Goal: Information Seeking & Learning: Learn about a topic

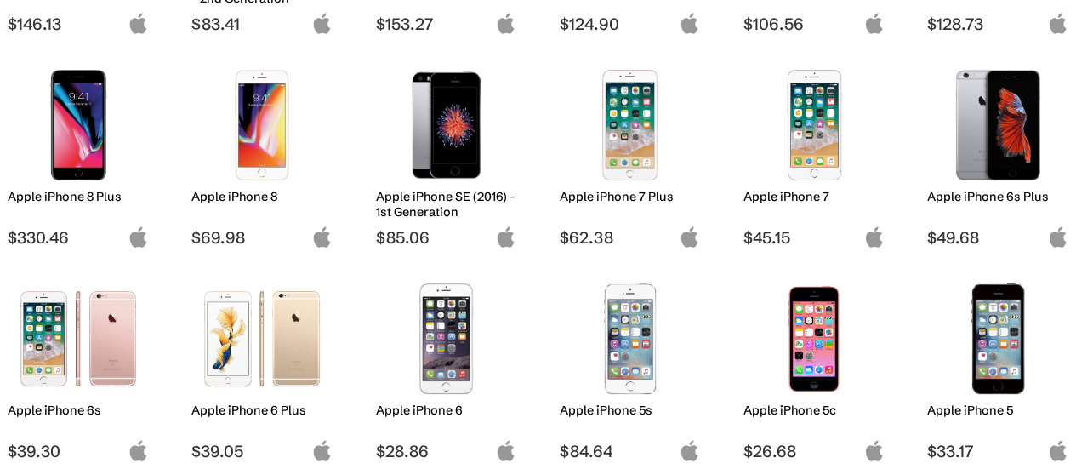
scroll to position [1276, 0]
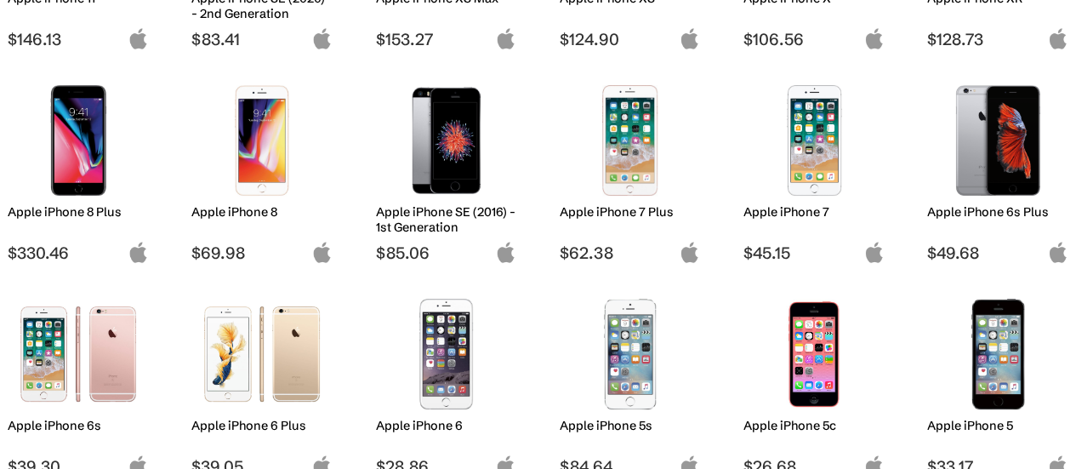
click at [973, 102] on img at bounding box center [998, 140] width 116 height 111
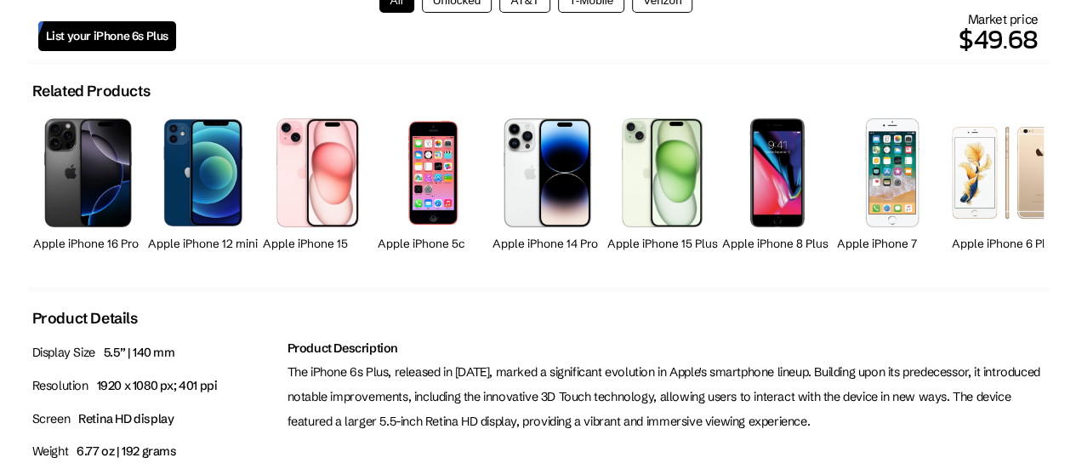
scroll to position [936, 0]
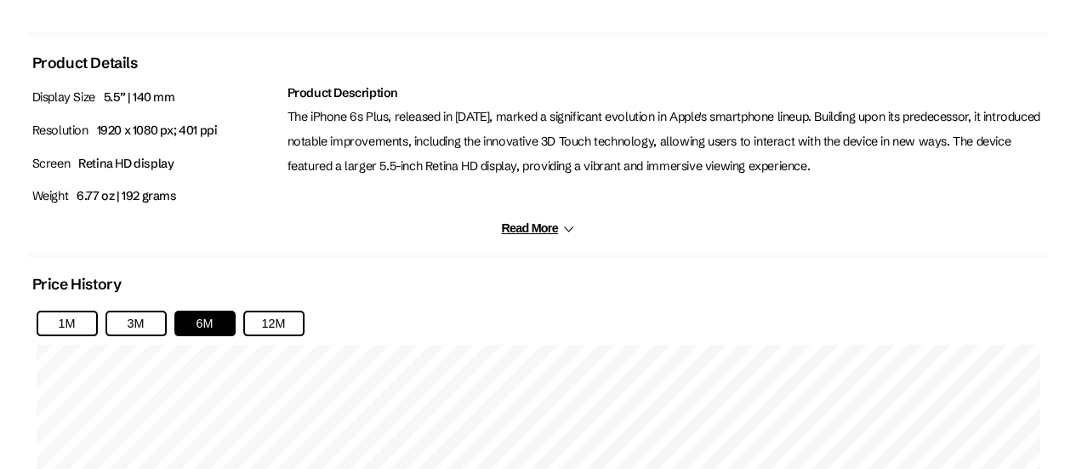
click at [543, 217] on div "Product Description The iPhone 6s Plus, released in [DATE], marked a significan…" at bounding box center [666, 151] width 766 height 140
click at [546, 234] on button "Read More" at bounding box center [537, 228] width 73 height 14
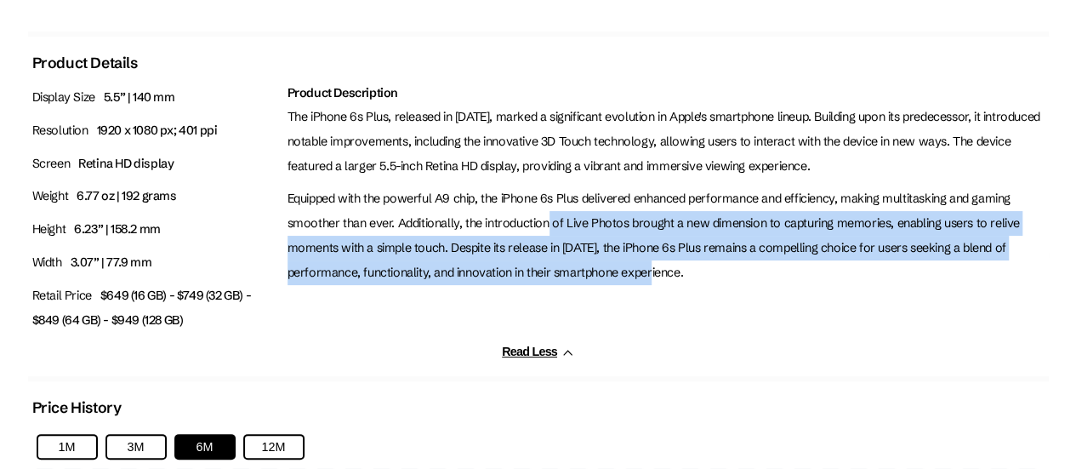
drag, startPoint x: 666, startPoint y: 276, endPoint x: 449, endPoint y: 160, distance: 245.9
click at [451, 162] on div "Product Description The iPhone 6s Plus, released in [DATE], marked a significan…" at bounding box center [666, 213] width 766 height 265
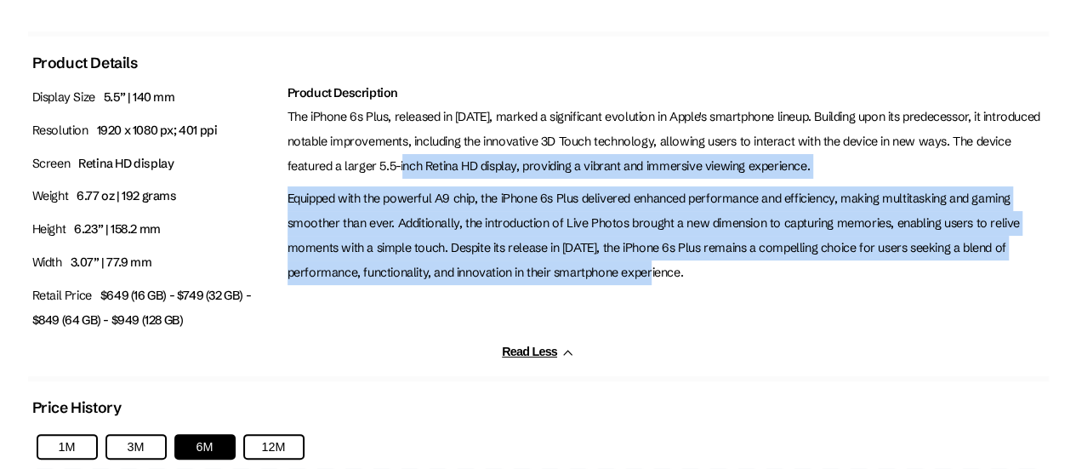
click at [448, 160] on p "The iPhone 6s Plus, released in [DATE], marked a significant evolution in Apple…" at bounding box center [666, 141] width 757 height 73
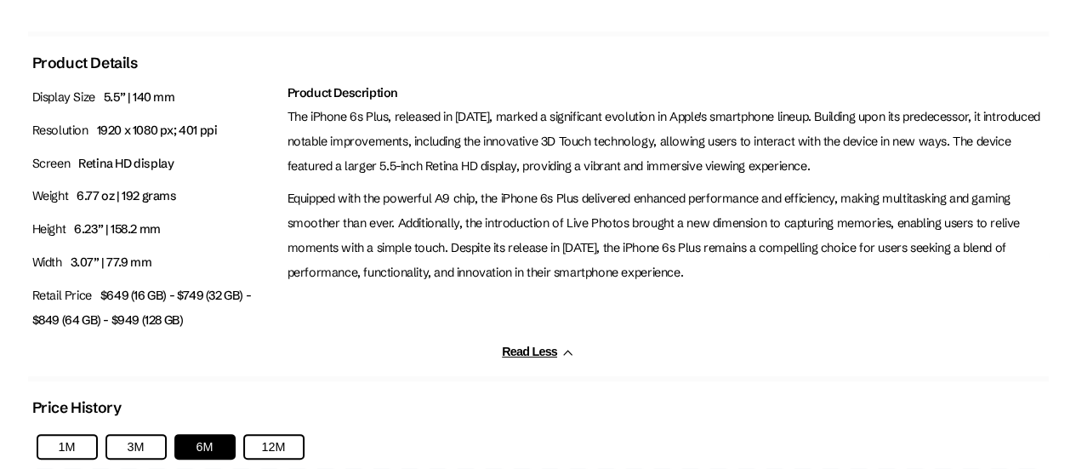
drag, startPoint x: 435, startPoint y: 140, endPoint x: 564, endPoint y: 254, distance: 172.4
click at [523, 240] on div "Product Description The iPhone 6s Plus, released in [DATE], marked a significan…" at bounding box center [666, 213] width 766 height 265
click at [564, 254] on p "Equipped with the powerful A9 chip, the iPhone 6s Plus delivered enhanced perfo…" at bounding box center [666, 235] width 757 height 98
drag, startPoint x: 665, startPoint y: 266, endPoint x: 596, endPoint y: 189, distance: 104.2
click at [609, 200] on p "Equipped with the powerful A9 chip, the iPhone 6s Plus delivered enhanced perfo…" at bounding box center [666, 235] width 757 height 98
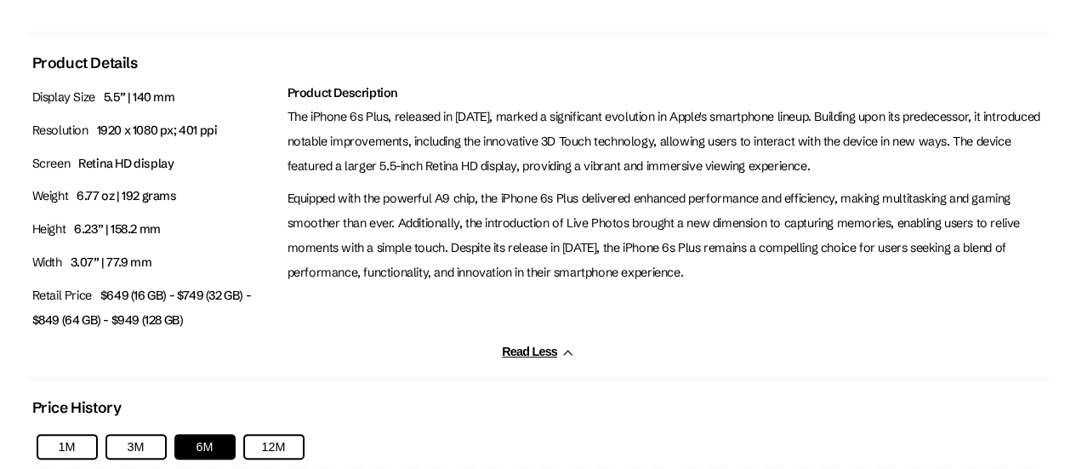
click at [596, 189] on p "Equipped with the powerful A9 chip, the iPhone 6s Plus delivered enhanced perfo…" at bounding box center [666, 235] width 757 height 98
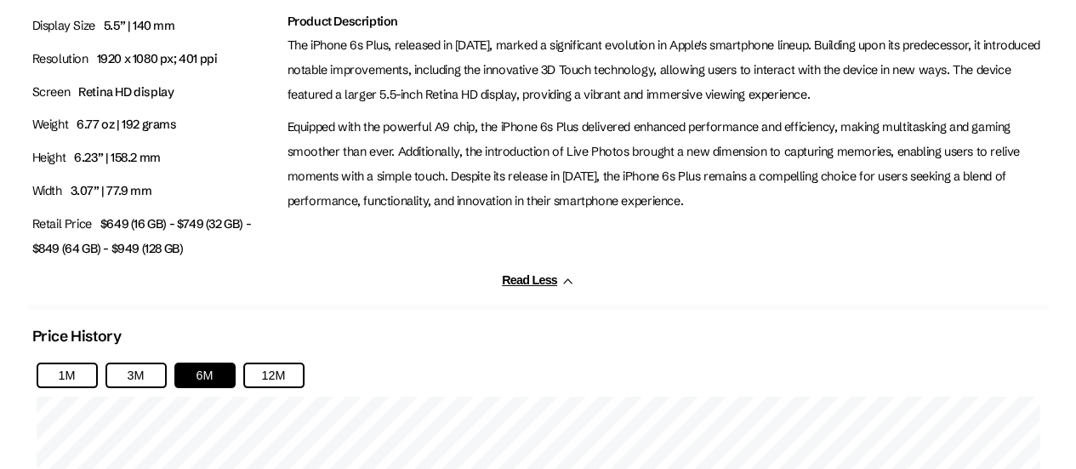
scroll to position [1106, 0]
